Goal: Information Seeking & Learning: Learn about a topic

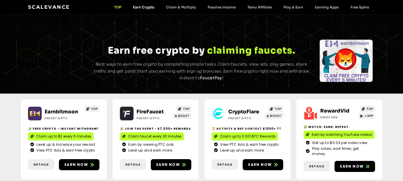
click at [144, 8] on link "Earn Crypto" at bounding box center [143, 7] width 33 height 4
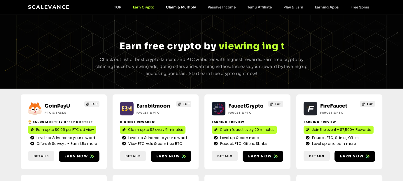
click at [176, 6] on link "Claim & Multiply" at bounding box center [181, 7] width 42 height 4
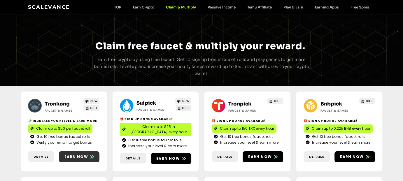
click at [85, 154] on span "Earn now" at bounding box center [76, 156] width 24 height 5
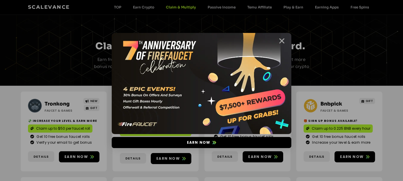
click at [282, 44] on icon "Close" at bounding box center [281, 40] width 7 height 7
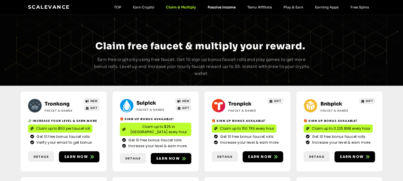
click at [220, 7] on link "Passive Income" at bounding box center [222, 7] width 40 height 4
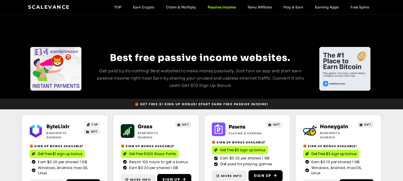
click at [220, 7] on link "Passive Income" at bounding box center [222, 7] width 40 height 4
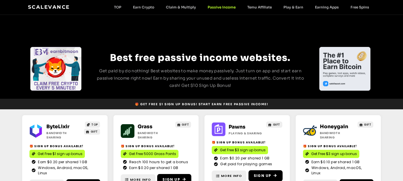
scroll to position [29, 0]
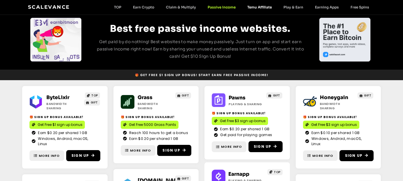
click at [260, 7] on link "Temu Affiliate" at bounding box center [259, 7] width 36 height 4
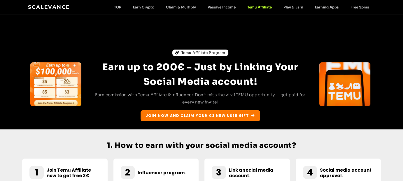
click at [227, 10] on div "Scalevance TOP Earn Crypto Claim & Multiply Passive Income Temu Affiliate Play …" at bounding box center [201, 7] width 347 height 8
click at [224, 5] on link "Passive Income" at bounding box center [222, 7] width 40 height 4
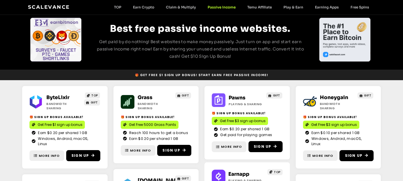
scroll to position [58, 0]
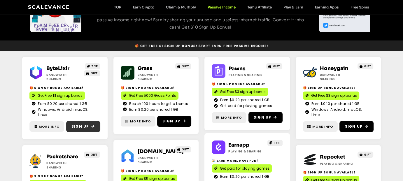
click at [93, 125] on icon at bounding box center [92, 126] width 3 height 3
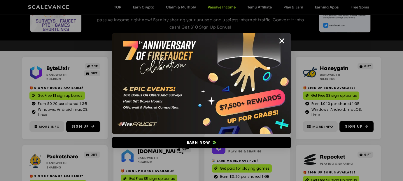
click at [8, 66] on div "Earn now" at bounding box center [201, 90] width 403 height 181
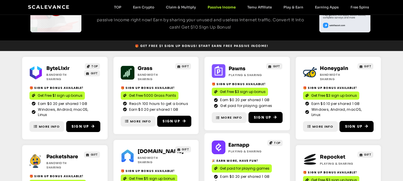
scroll to position [0, 0]
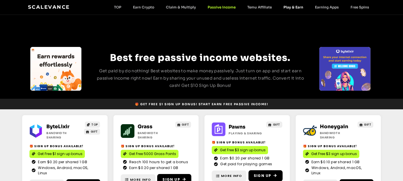
click at [296, 7] on link "Play & Earn" at bounding box center [292, 7] width 31 height 4
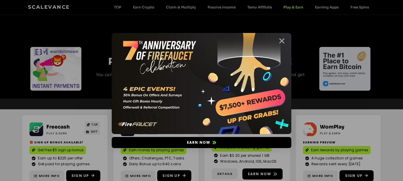
click at [283, 38] on icon "Close" at bounding box center [281, 40] width 7 height 7
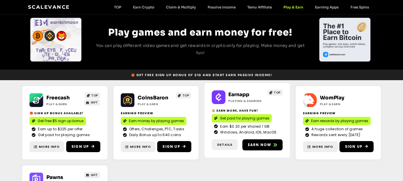
scroll to position [58, 0]
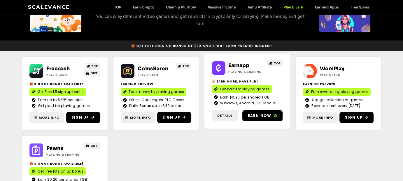
click at [320, 4] on div "Scalevance TOP Earn Crypto Claim & Multiply Passive Income Temu Affiliate Play …" at bounding box center [201, 7] width 347 height 8
click at [328, 10] on div "Scalevance TOP Earn Crypto Claim & Multiply Passive Income Temu Affiliate Play …" at bounding box center [201, 7] width 347 height 8
click at [325, 7] on link "Earning Apps" at bounding box center [327, 7] width 36 height 4
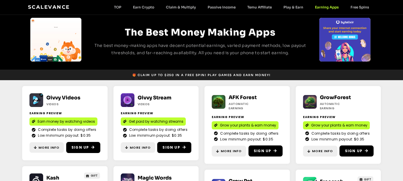
scroll to position [58, 0]
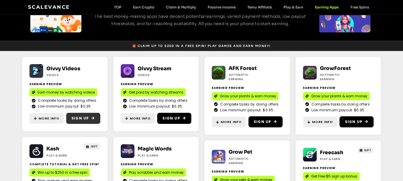
click at [84, 119] on span "Sign Up" at bounding box center [79, 118] width 17 height 5
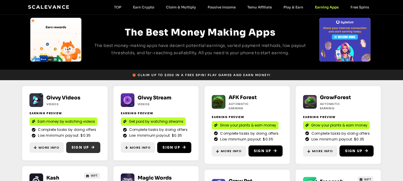
scroll to position [0, 0]
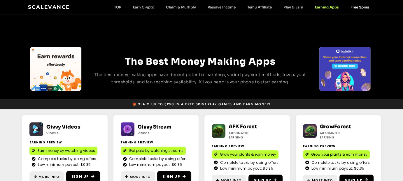
click at [359, 6] on link "Free Spins" at bounding box center [359, 7] width 30 height 4
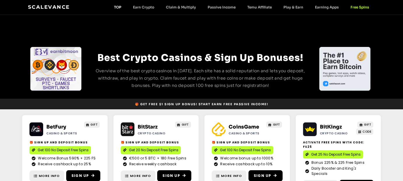
click at [118, 9] on link "TOP" at bounding box center [117, 7] width 19 height 4
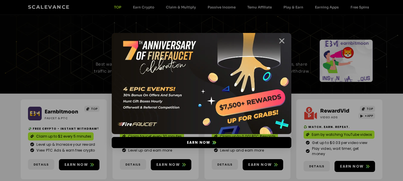
click at [284, 40] on icon "Close" at bounding box center [281, 40] width 7 height 7
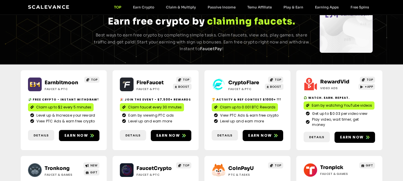
scroll to position [175, 0]
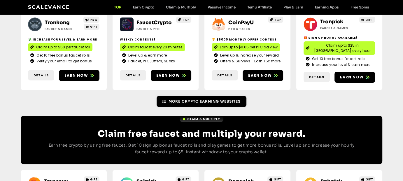
click at [203, 99] on span "More Crypto Earning Websites" at bounding box center [204, 101] width 72 height 5
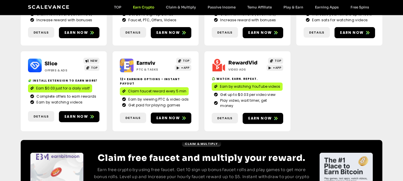
scroll to position [247, 0]
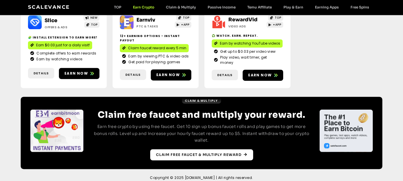
click at [206, 152] on span "Claim free faucet & multiply reward" at bounding box center [198, 154] width 85 height 5
